Goal: Task Accomplishment & Management: Use online tool/utility

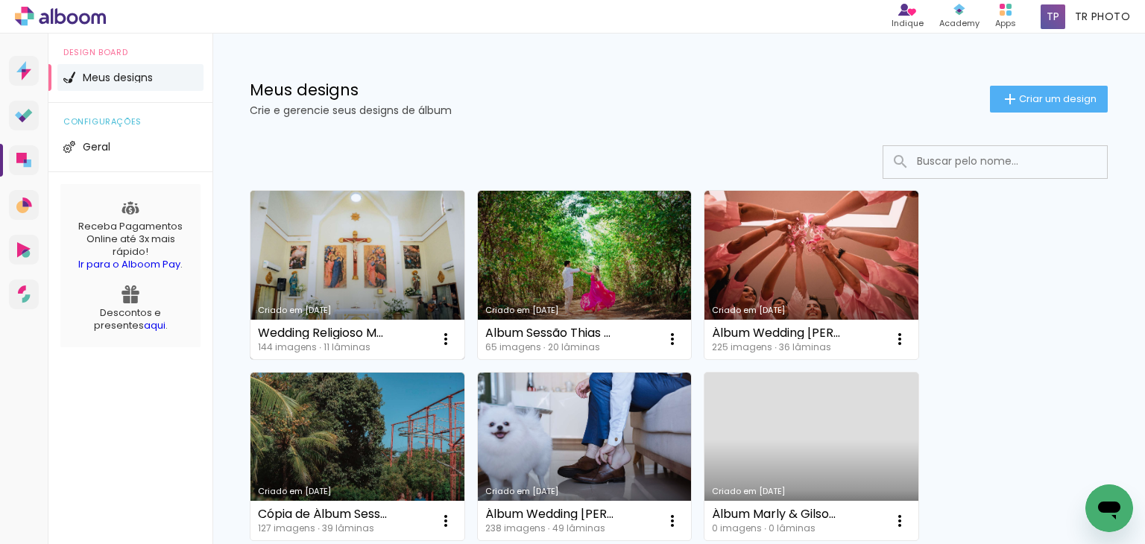
click at [355, 250] on link "Criado em [DATE]" at bounding box center [357, 275] width 214 height 168
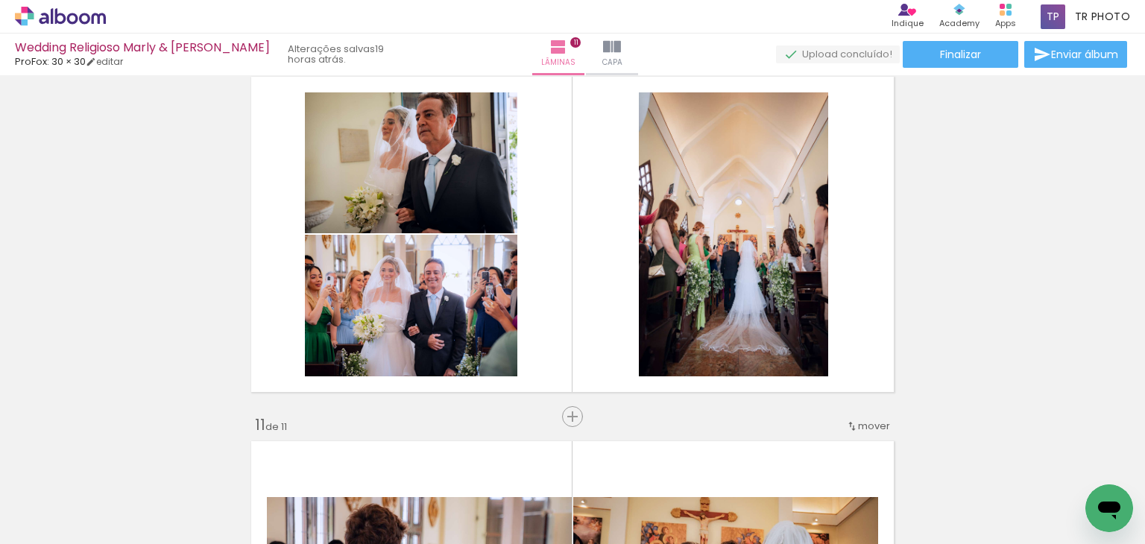
scroll to position [3310, 0]
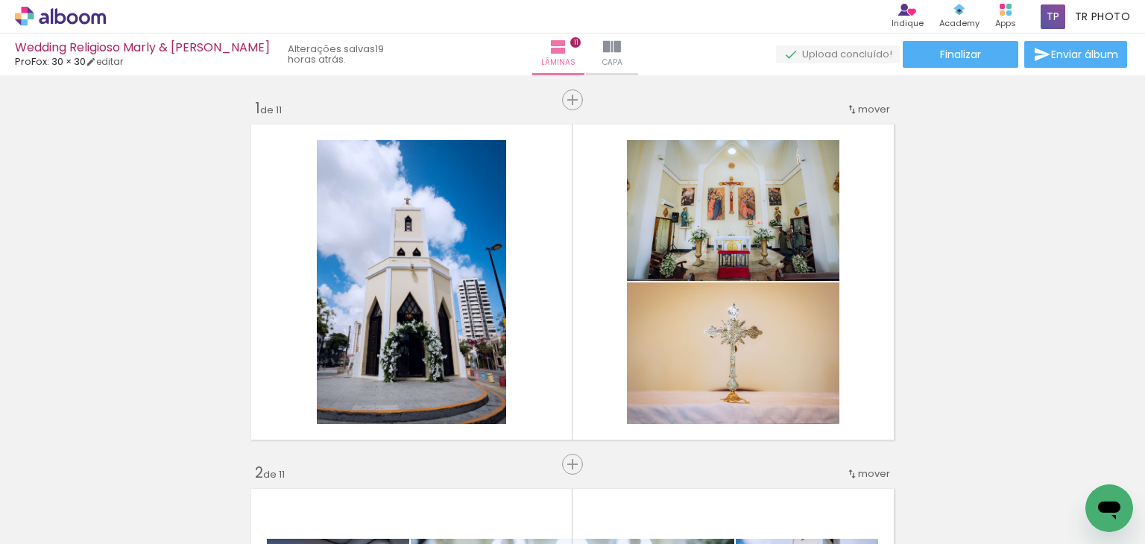
scroll to position [3310, 0]
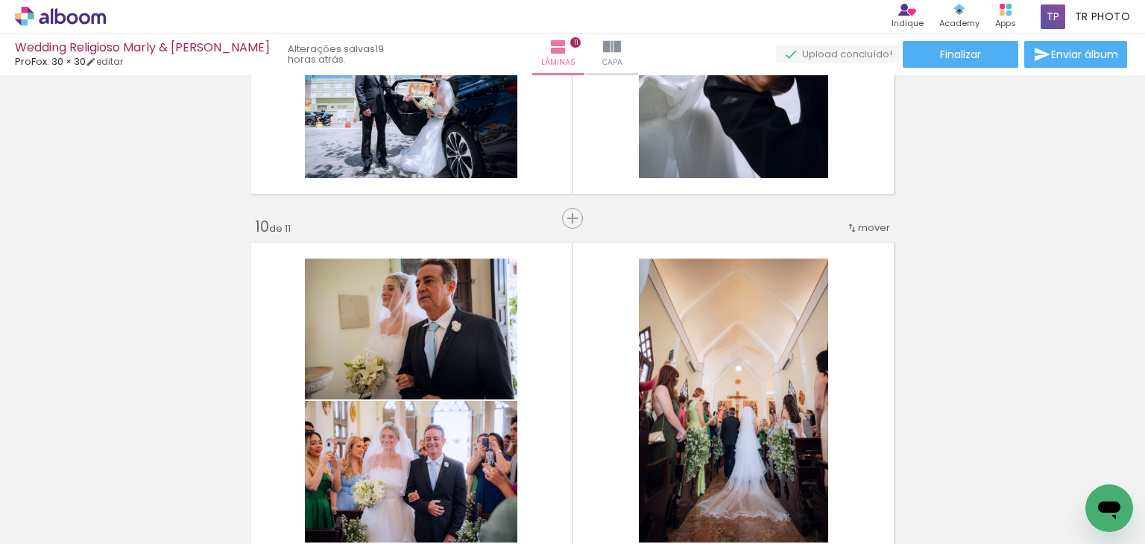
scroll to position [3248, 0]
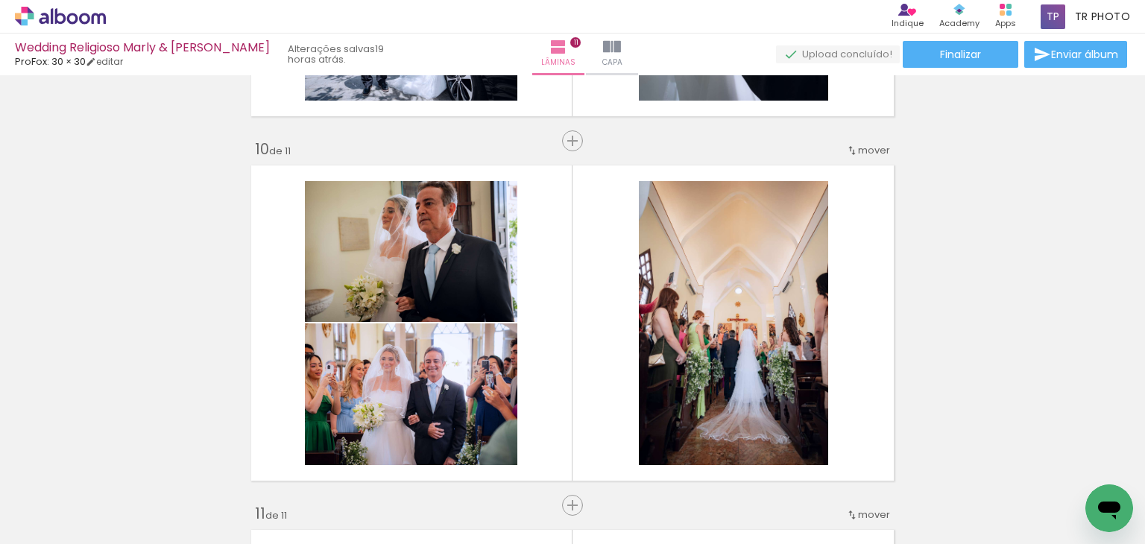
scroll to position [3236, 0]
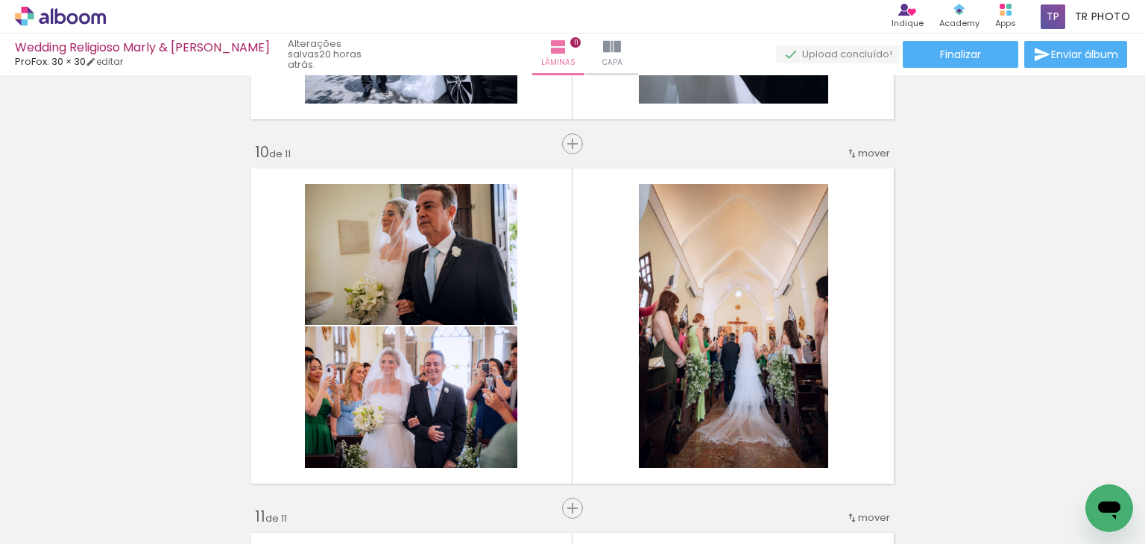
scroll to position [0, 2704]
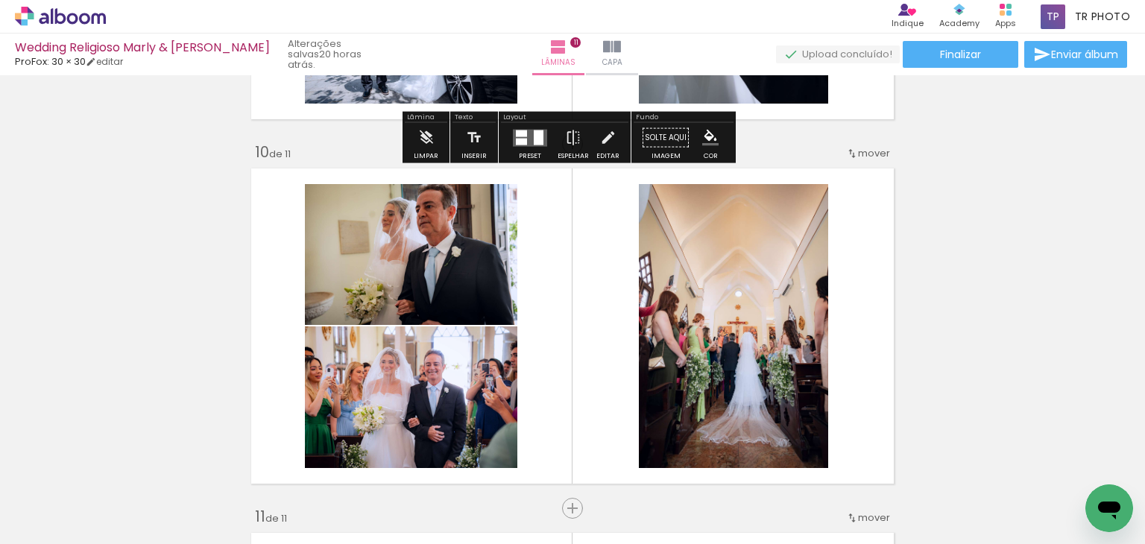
scroll to position [0, 2704]
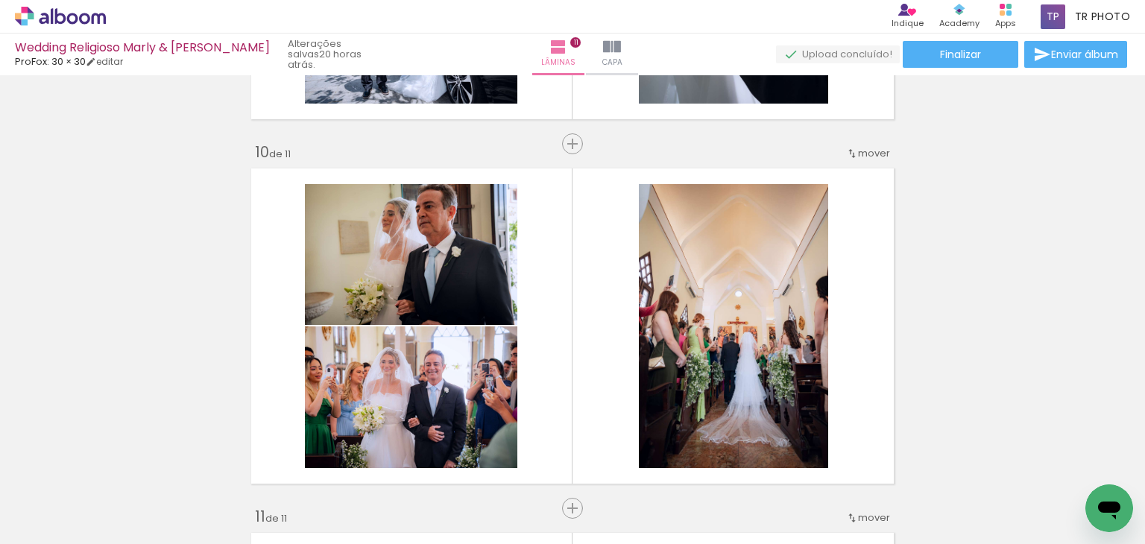
scroll to position [0, 2704]
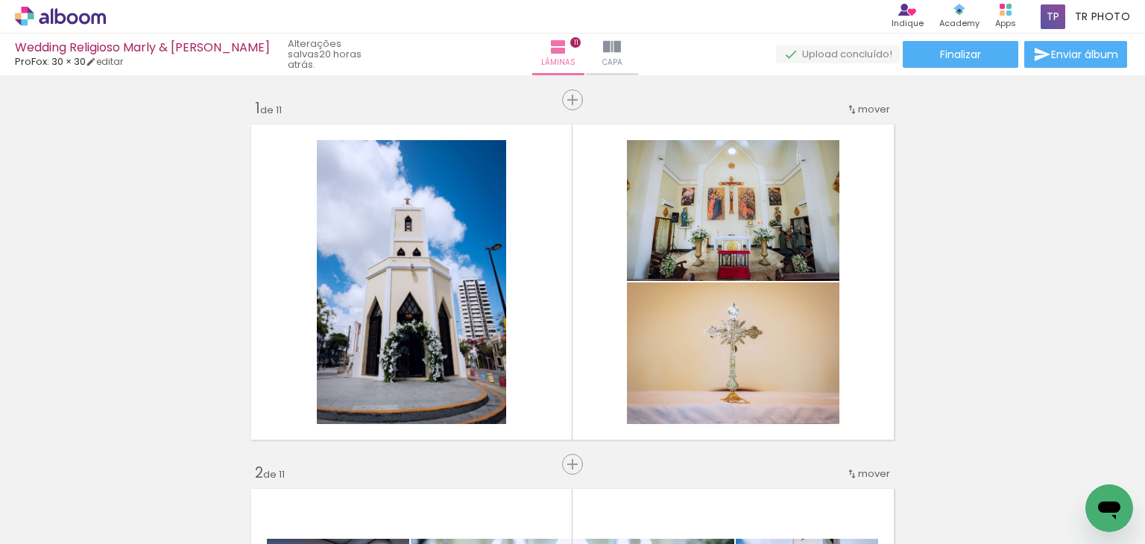
scroll to position [0, 2704]
